Goal: Find specific page/section: Find specific page/section

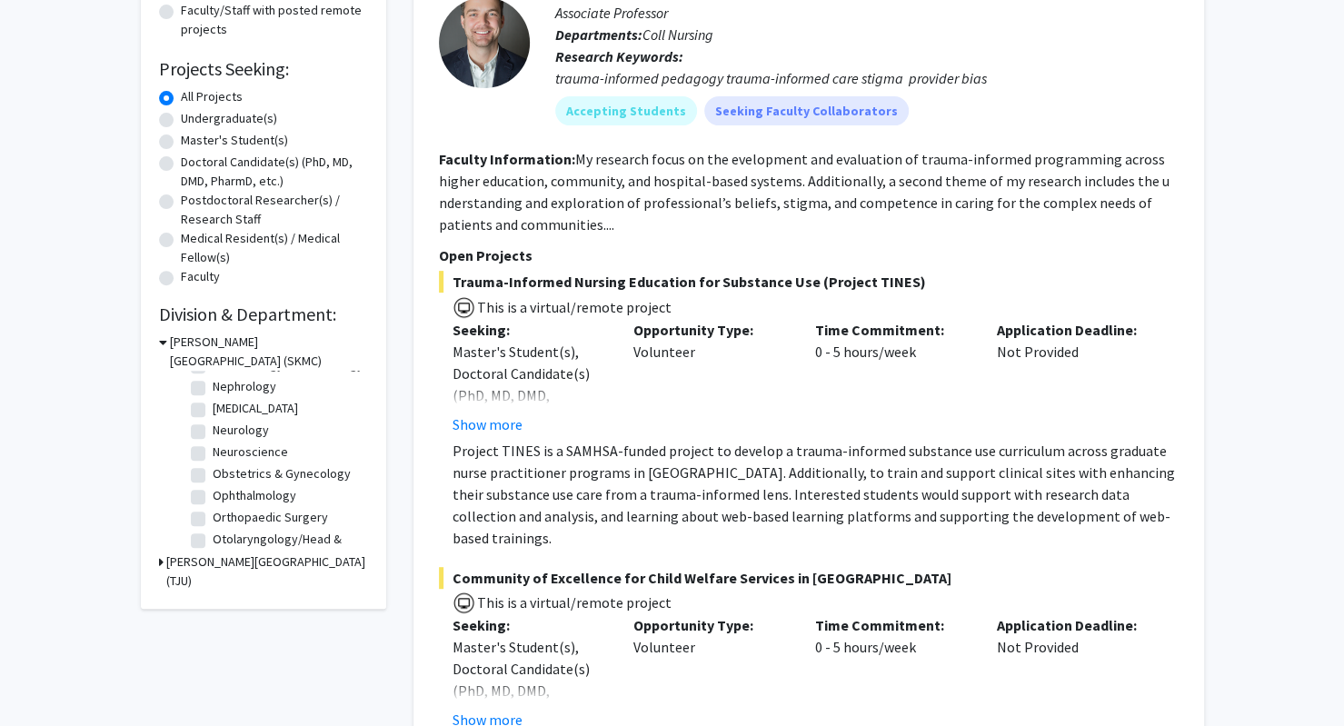
scroll to position [465, 0]
click at [213, 417] on label "[MEDICAL_DATA]" at bounding box center [255, 407] width 85 height 19
click at [213, 410] on input "[MEDICAL_DATA]" at bounding box center [219, 404] width 12 height 12
checkbox input "true"
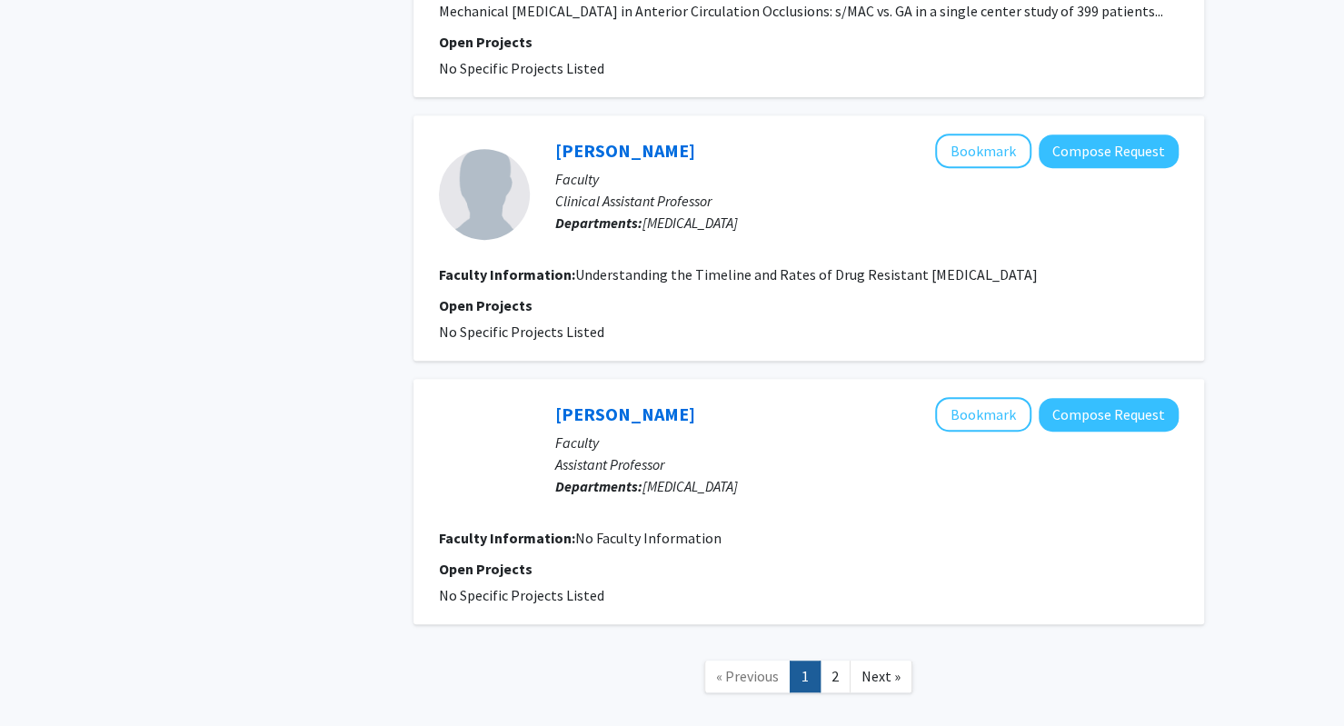
scroll to position [4458, 0]
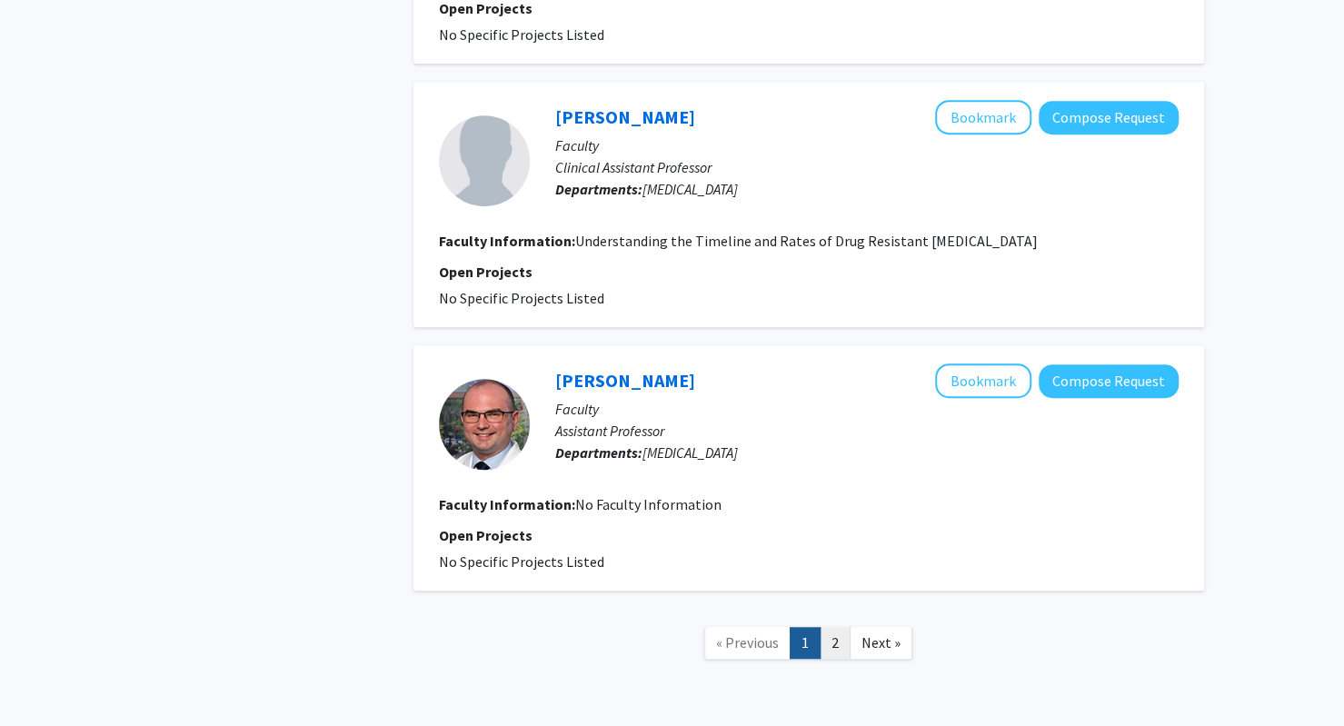
click at [837, 627] on link "2" at bounding box center [835, 643] width 31 height 32
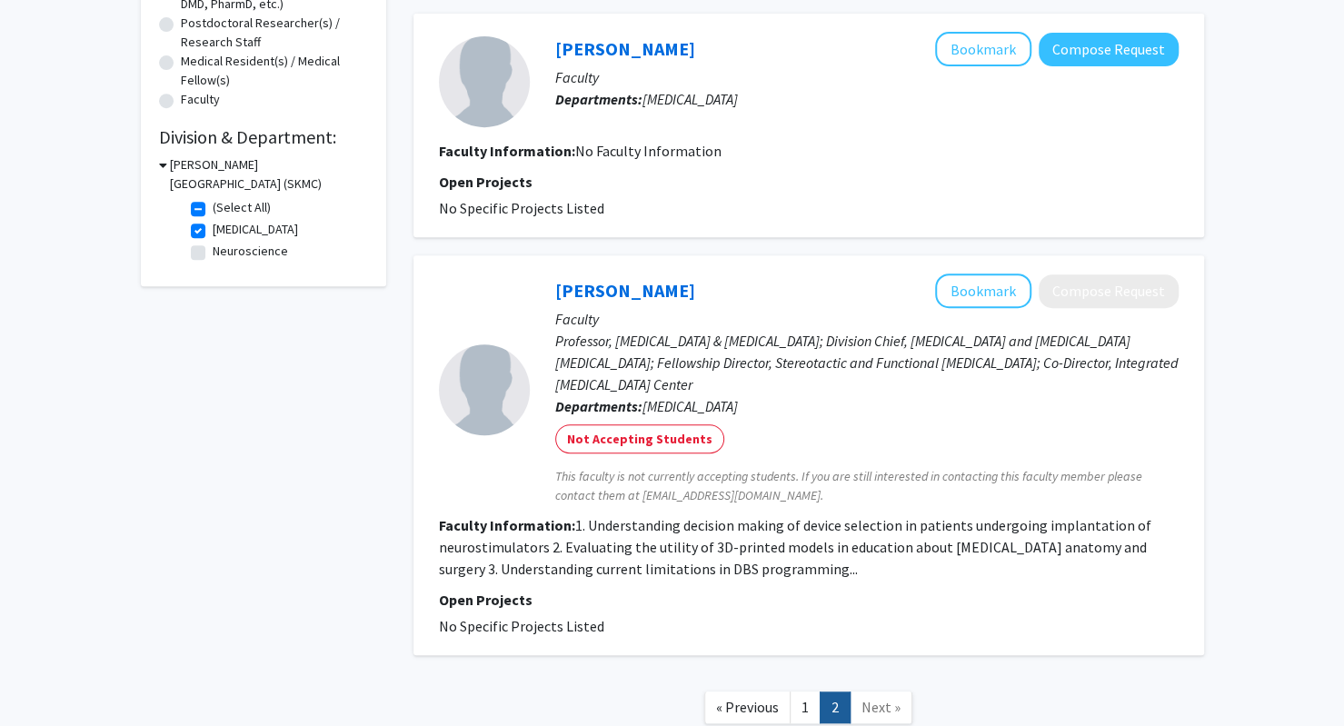
scroll to position [563, 0]
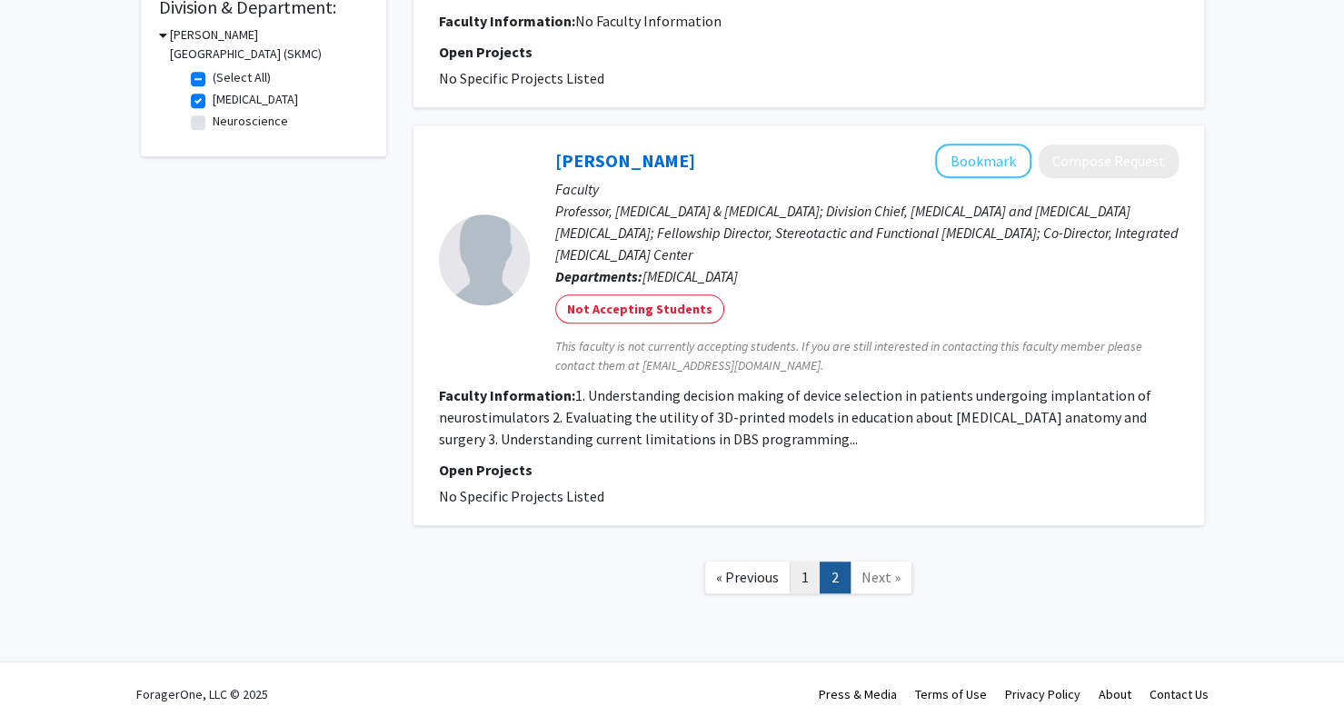
click at [794, 578] on link "1" at bounding box center [805, 578] width 31 height 32
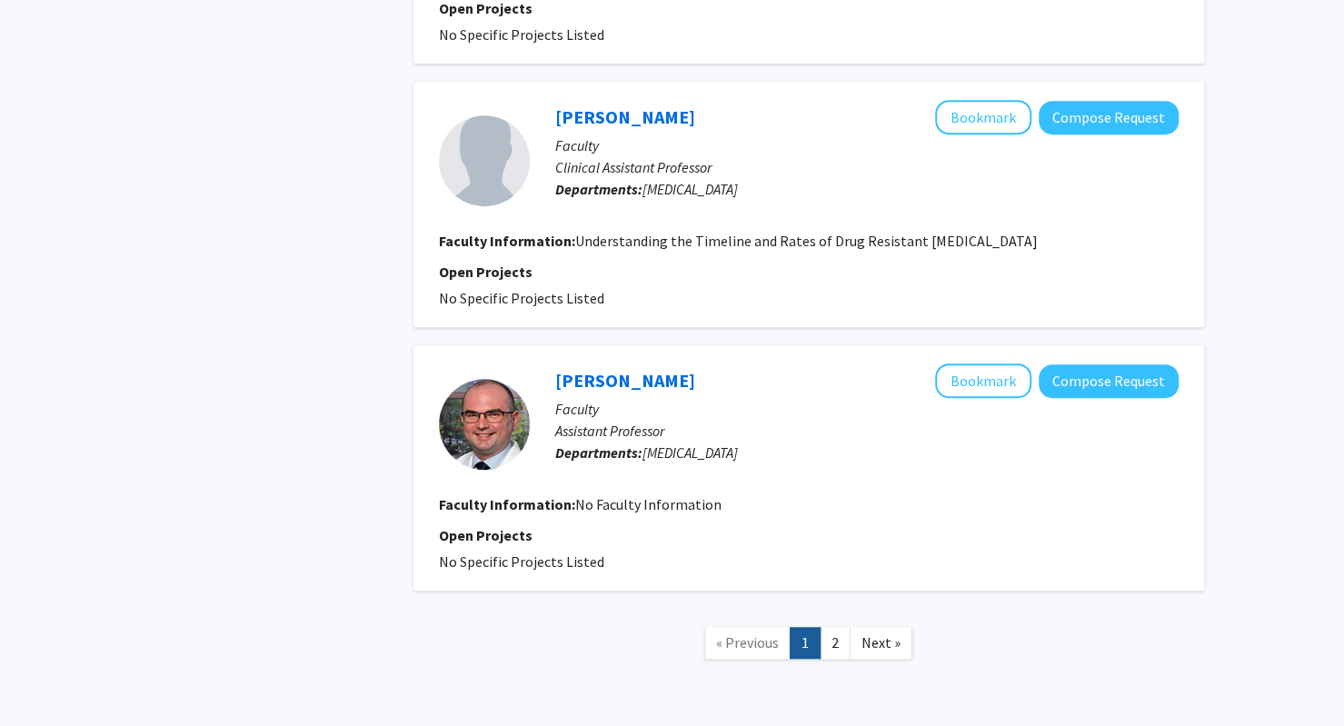
scroll to position [4457, 0]
